Goal: Task Accomplishment & Management: Manage account settings

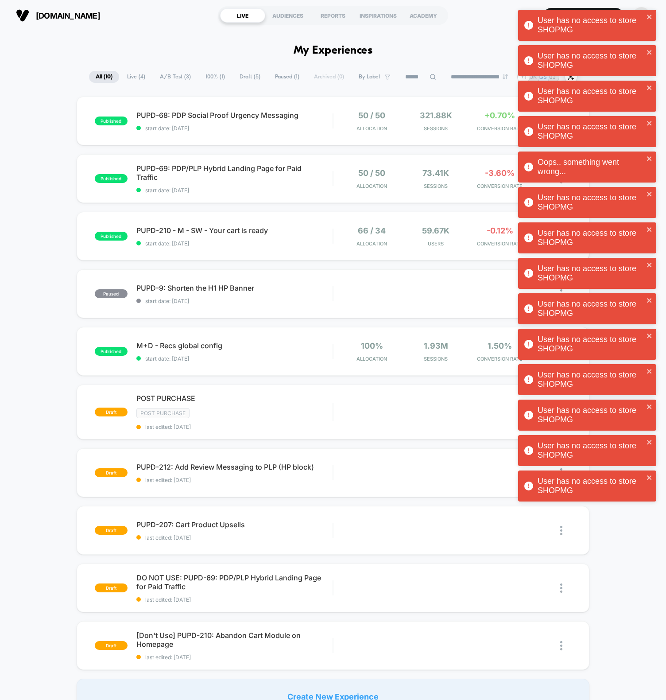
click at [645, 7] on div "button" at bounding box center [641, 15] width 17 height 17
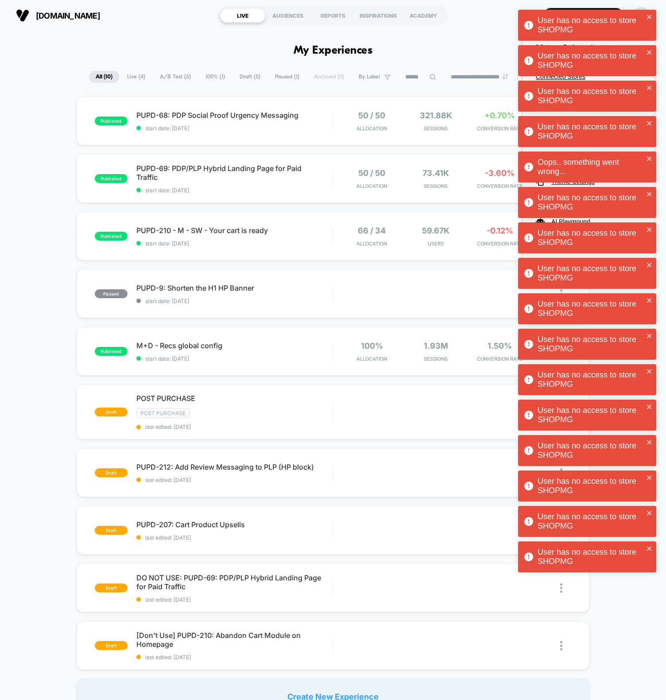
click at [643, 8] on div "User has no access to store SHOPMG User has no access to store SHOPMG User has …" at bounding box center [588, 293] width 142 height 571
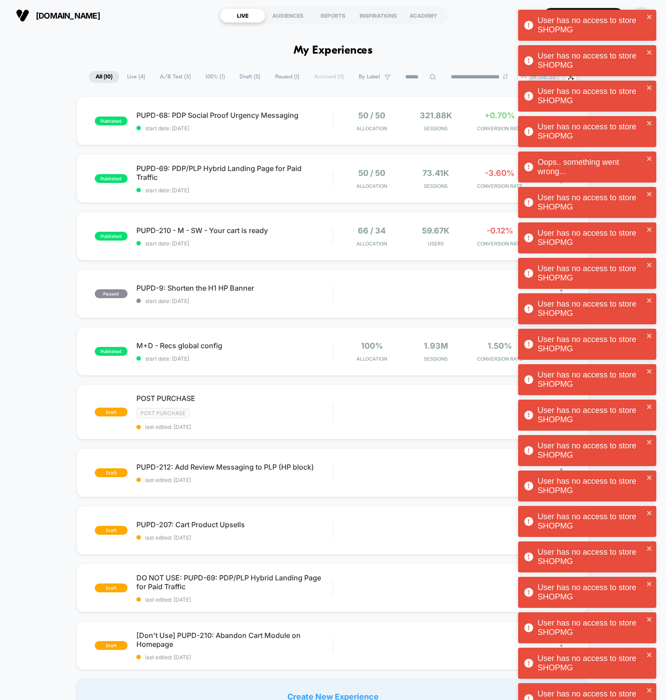
click at [642, 8] on img "button" at bounding box center [641, 15] width 17 height 17
click at [643, 5] on div at bounding box center [641, 15] width 23 height 22
click at [641, 8] on img "button" at bounding box center [641, 15] width 17 height 17
click at [641, 7] on img "button" at bounding box center [641, 15] width 17 height 17
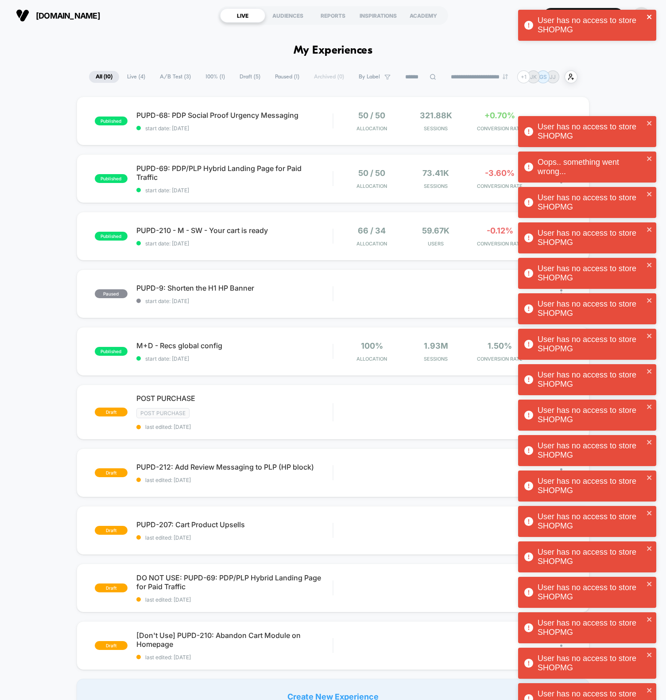
click at [650, 15] on icon "close" at bounding box center [650, 16] width 6 height 7
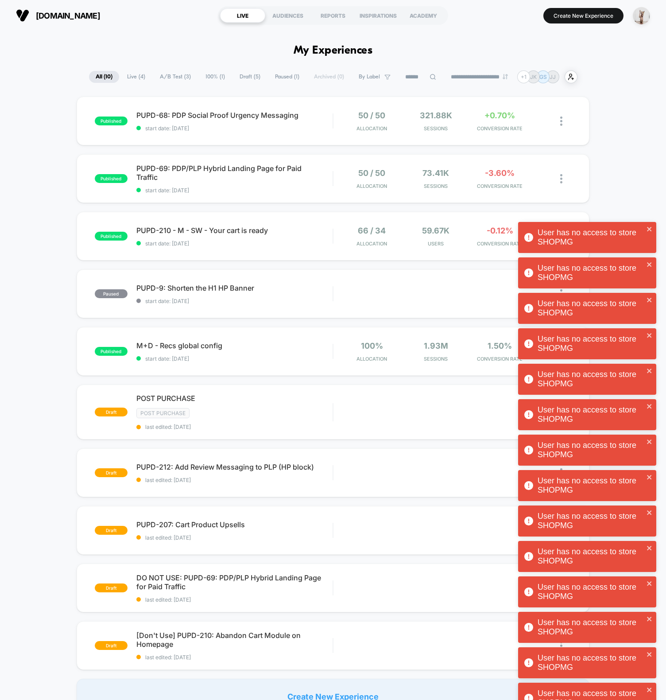
click at [641, 12] on div "User has no access to store SHOPMG User has no access to store SHOPMG User has …" at bounding box center [588, 612] width 142 height 1208
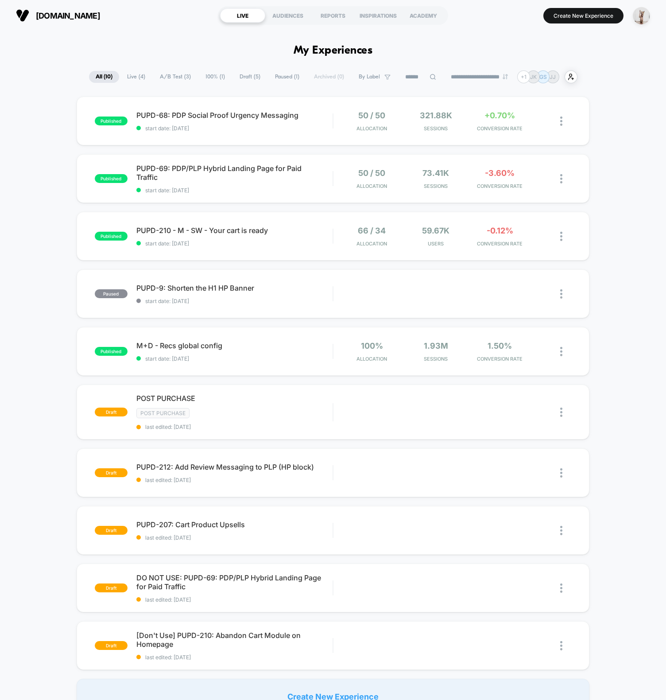
click at [644, 13] on div "User has no access to store SHOPMG User has no access to store SHOPMG User has …" at bounding box center [588, 63] width 142 height 110
click at [642, 12] on div "User has no access to store SHOPMG User has no access to store SHOPMG" at bounding box center [588, 10] width 142 height 4
click at [642, 19] on img "button" at bounding box center [641, 15] width 17 height 17
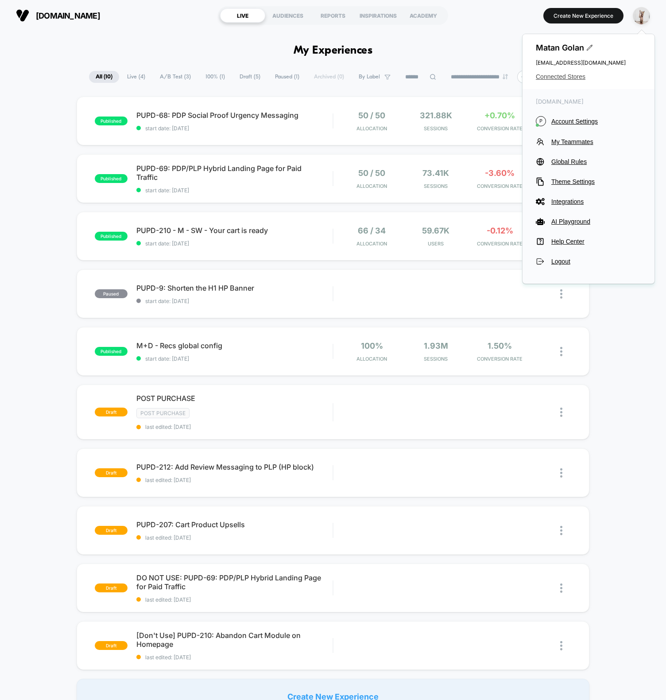
click at [564, 75] on span "Connected Stores" at bounding box center [588, 76] width 105 height 7
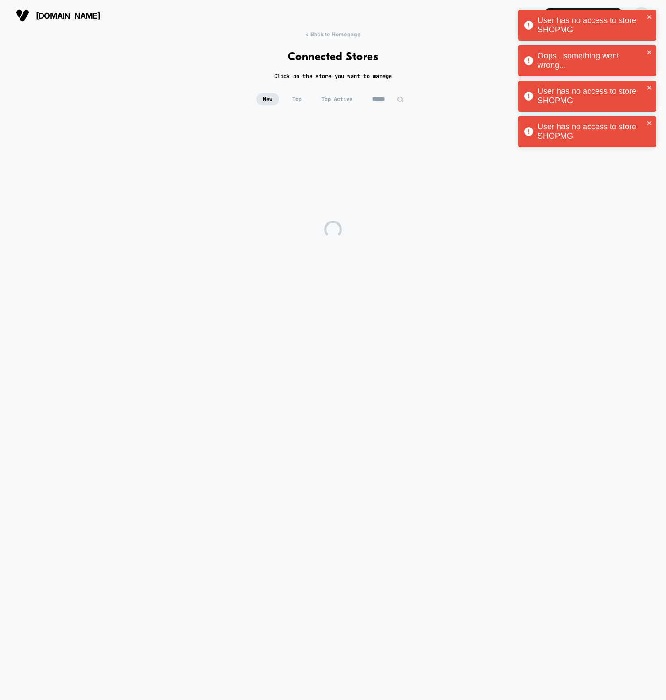
click at [380, 102] on input at bounding box center [388, 99] width 44 height 12
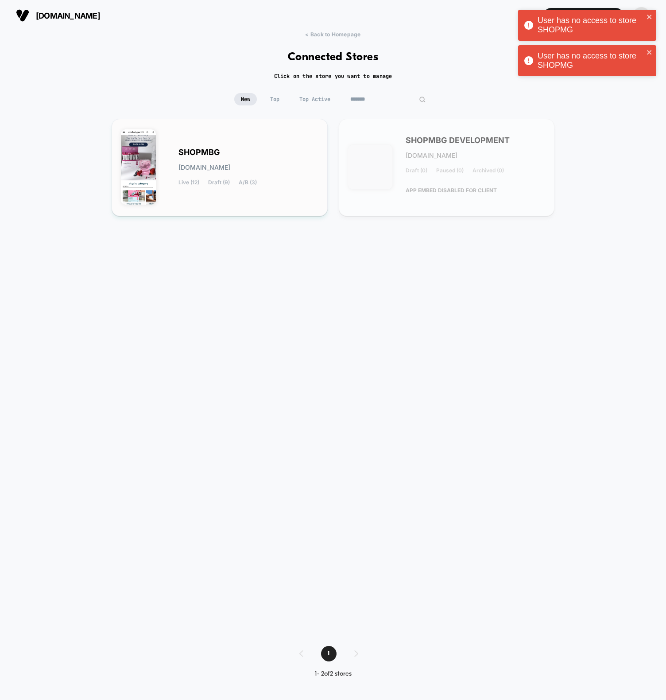
type input "*******"
click at [236, 176] on div "SHOPMBG [DOMAIN_NAME] Live (12) Draft (9) A/B (3)" at bounding box center [249, 167] width 140 height 36
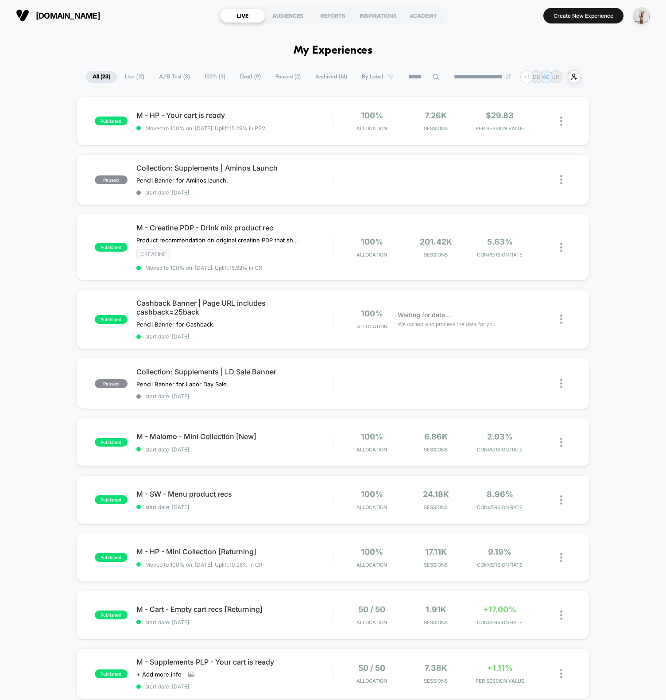
click at [576, 20] on div "User has no access to store SHOPMG" at bounding box center [588, 27] width 142 height 39
drag, startPoint x: 643, startPoint y: 14, endPoint x: 638, endPoint y: 22, distance: 9.3
click at [643, 14] on img "button" at bounding box center [641, 15] width 17 height 17
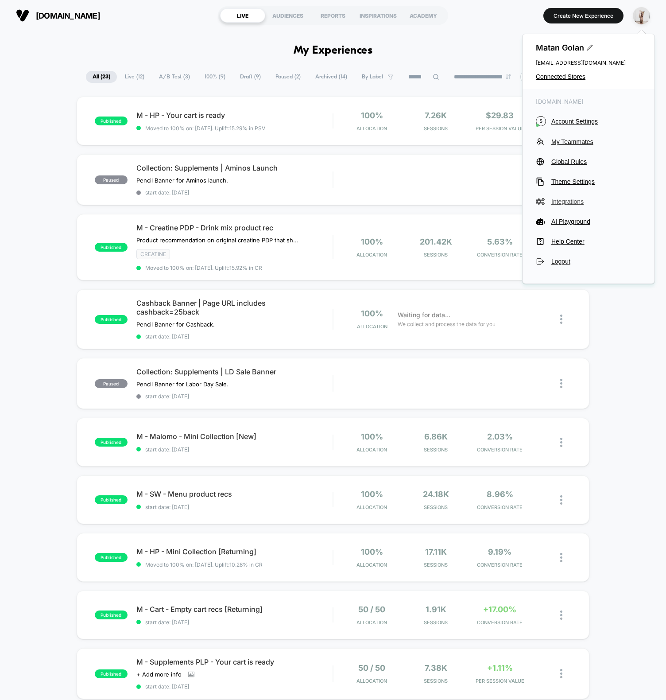
click at [561, 203] on span "Integrations" at bounding box center [597, 201] width 90 height 7
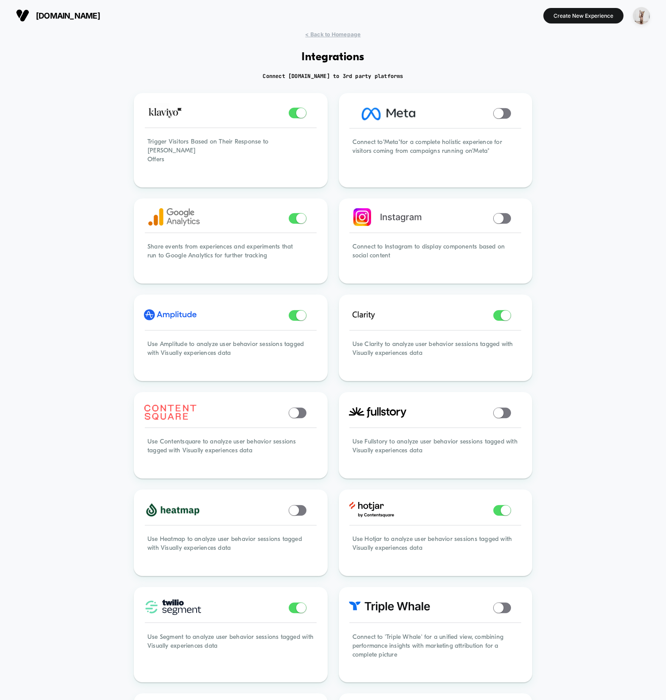
click at [15, 194] on div "< Back to Homepage Integrations Connect [DOMAIN_NAME] to 3rd party platforms Tr…" at bounding box center [333, 555] width 666 height 1048
click at [81, 305] on div "< Back to Homepage Integrations Connect [DOMAIN_NAME] to 3rd party platforms Tr…" at bounding box center [333, 555] width 666 height 1048
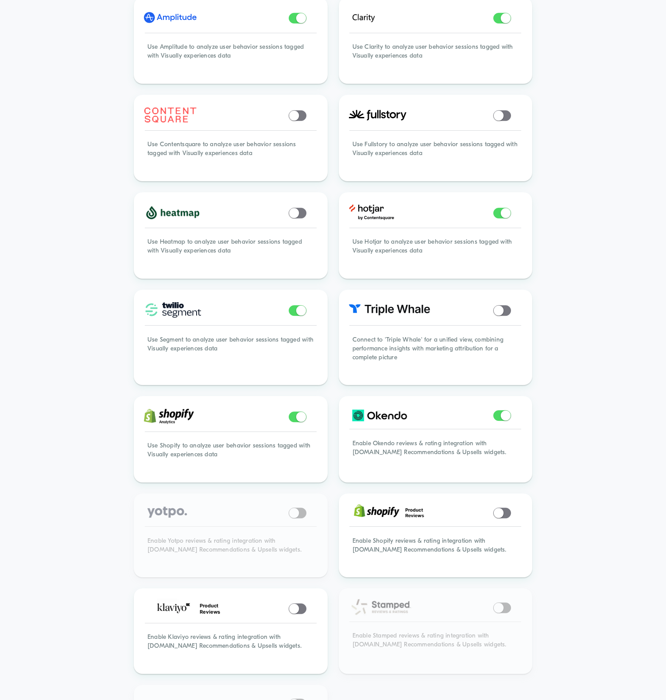
scroll to position [381, 0]
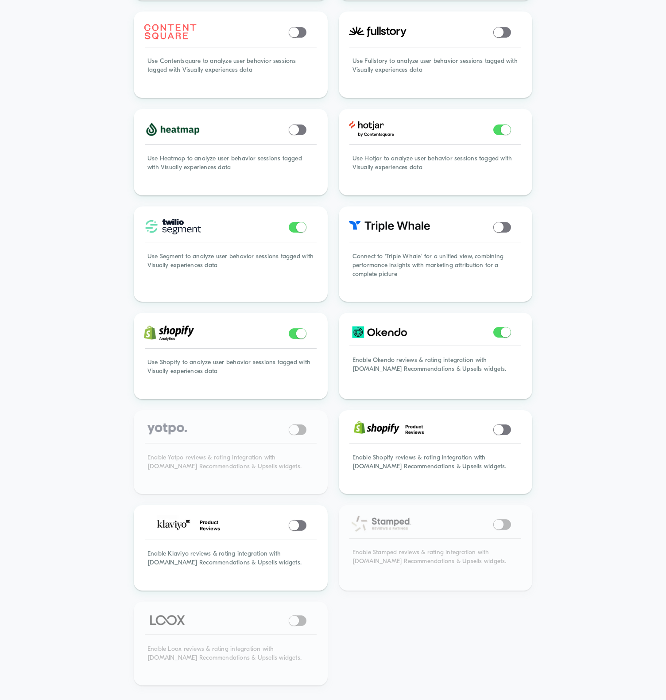
click at [63, 300] on div "< Back to Homepage Integrations Connect [DOMAIN_NAME] to 3rd party platforms Tr…" at bounding box center [333, 174] width 666 height 1048
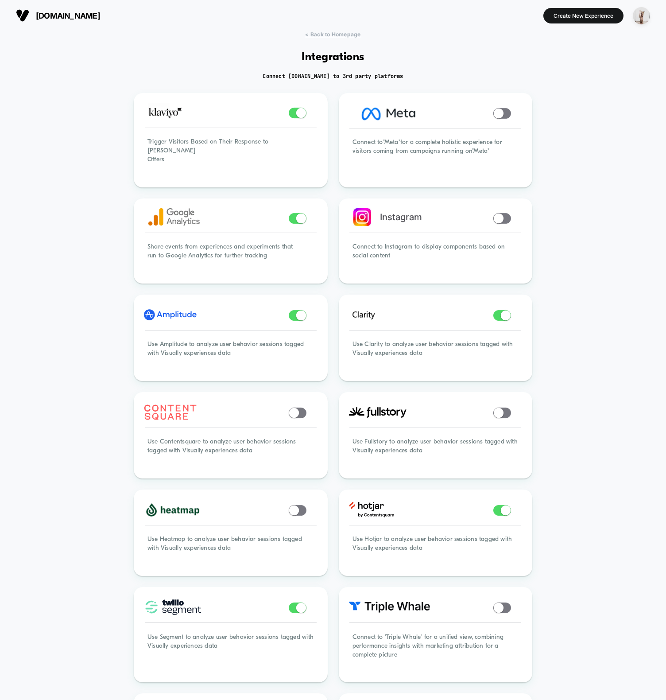
click at [336, 37] on span "< Back to Homepage" at bounding box center [332, 34] width 55 height 7
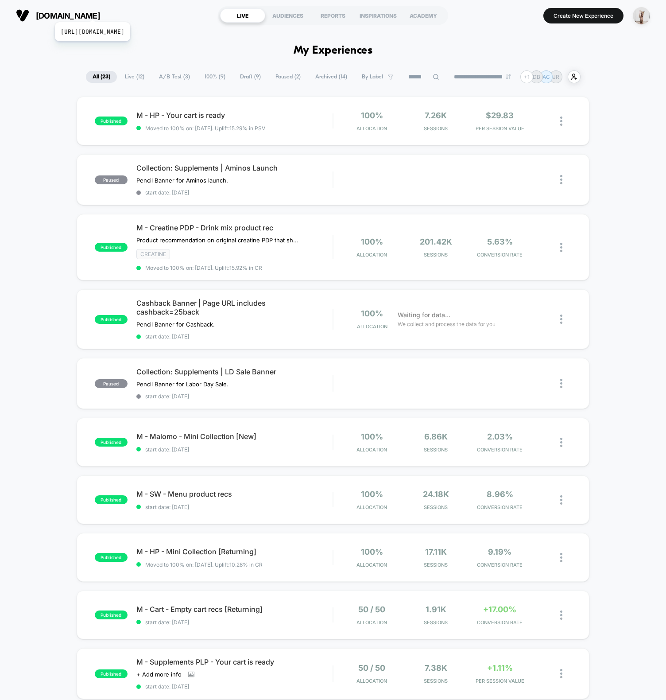
click at [100, 11] on span "[DOMAIN_NAME]" at bounding box center [68, 15] width 64 height 9
click at [61, 11] on span "[DOMAIN_NAME]" at bounding box center [68, 15] width 64 height 9
